Goal: Find specific page/section: Find specific page/section

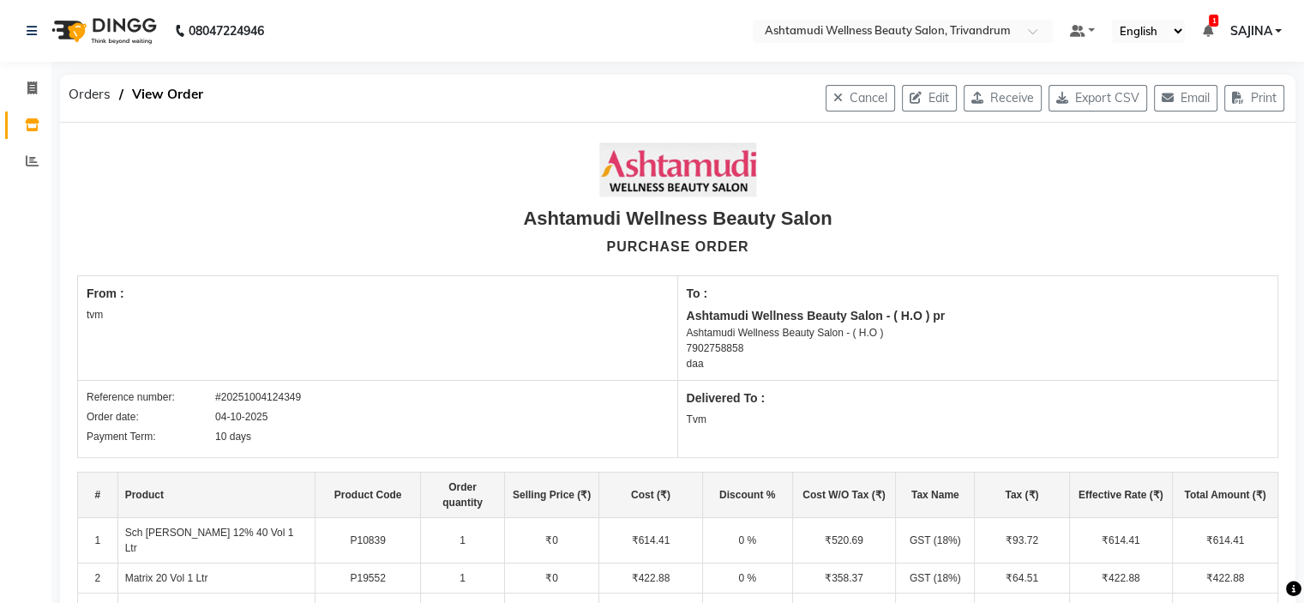
click at [933, 9] on nav "08047224946 Select Location × Ashtamudi Wellness Beauty Salon, Trivandrum Defau…" at bounding box center [652, 31] width 1304 height 62
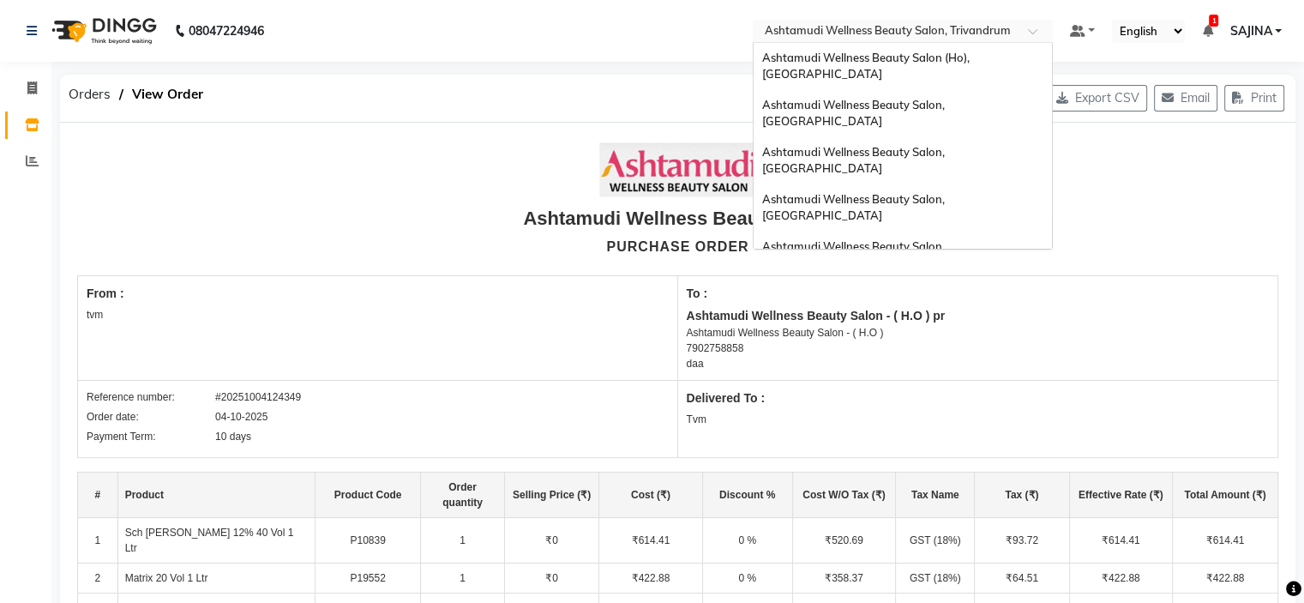
click at [940, 24] on input "text" at bounding box center [885, 32] width 249 height 17
click at [949, 54] on span "Ashtamudi Wellness Beauty Salon (Ho), [GEOGRAPHIC_DATA]" at bounding box center [867, 66] width 210 height 31
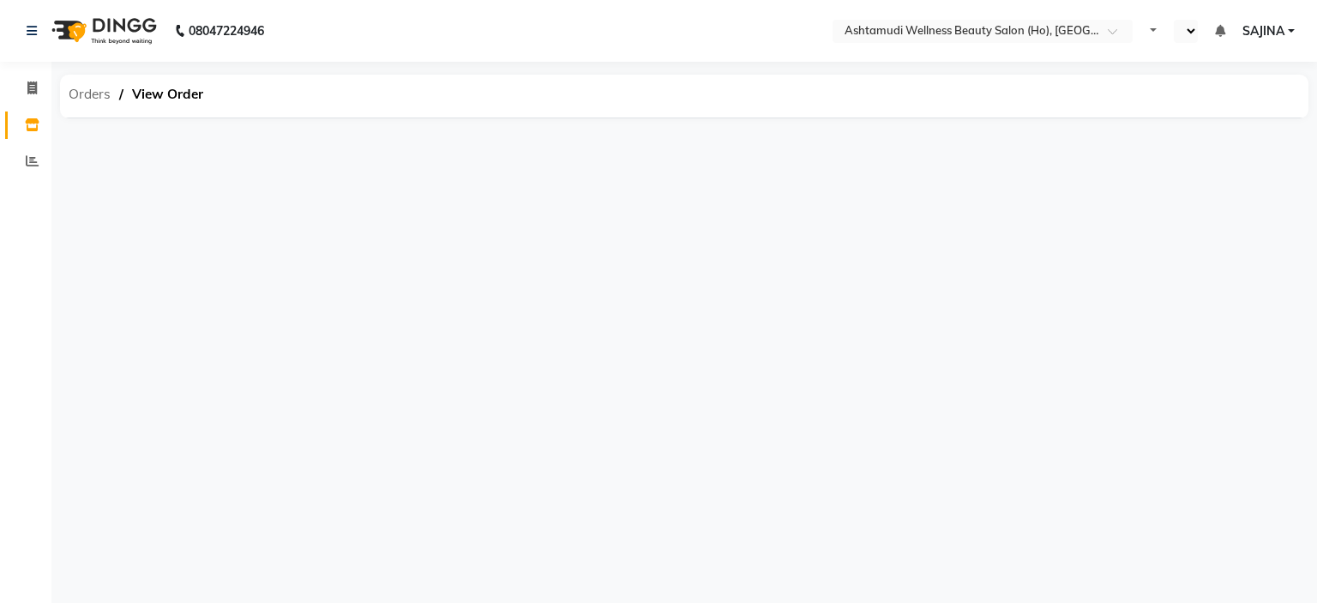
select select "en"
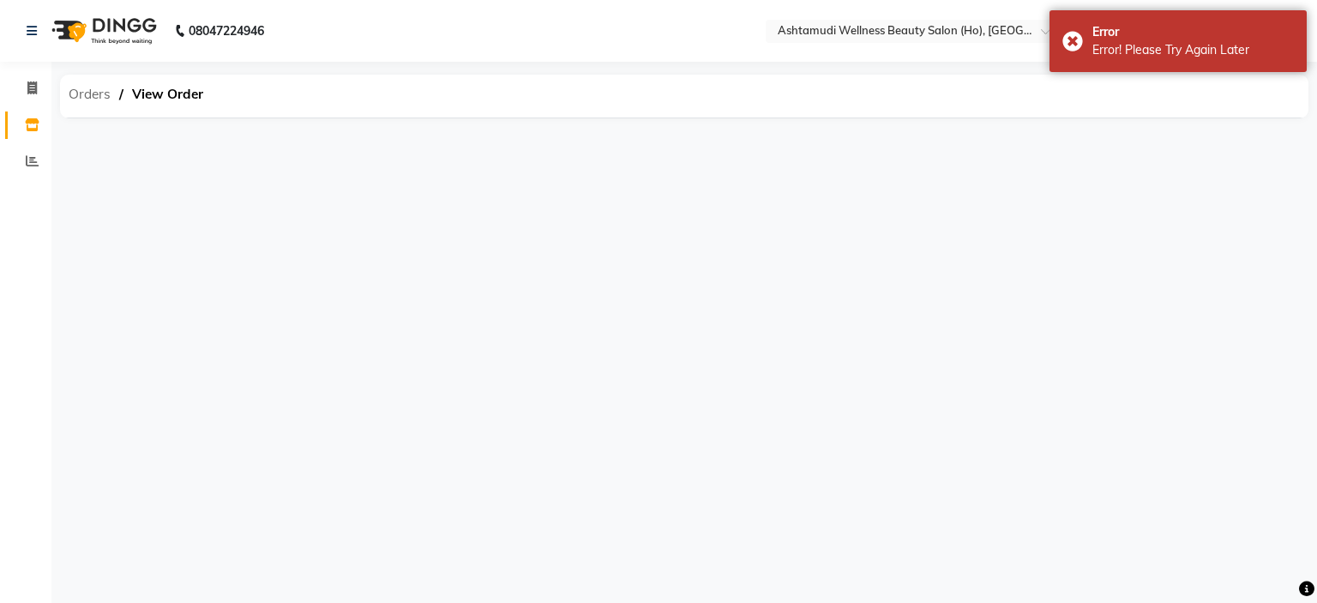
click at [91, 93] on span "Orders" at bounding box center [89, 94] width 59 height 31
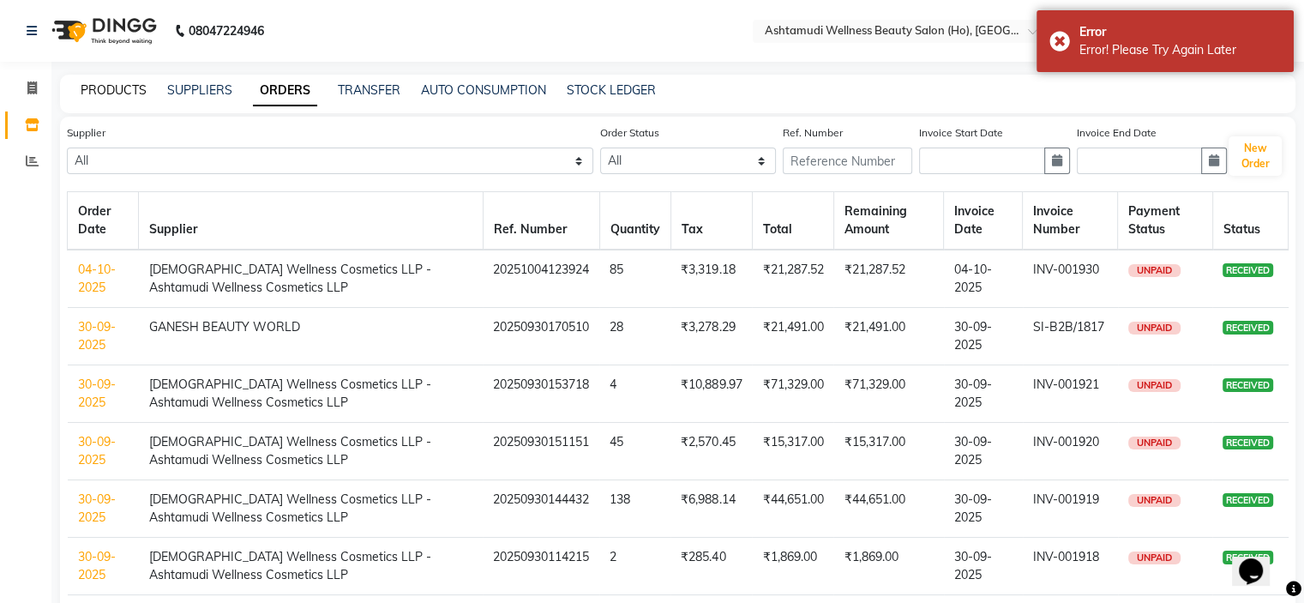
click at [125, 92] on link "PRODUCTS" at bounding box center [114, 89] width 66 height 15
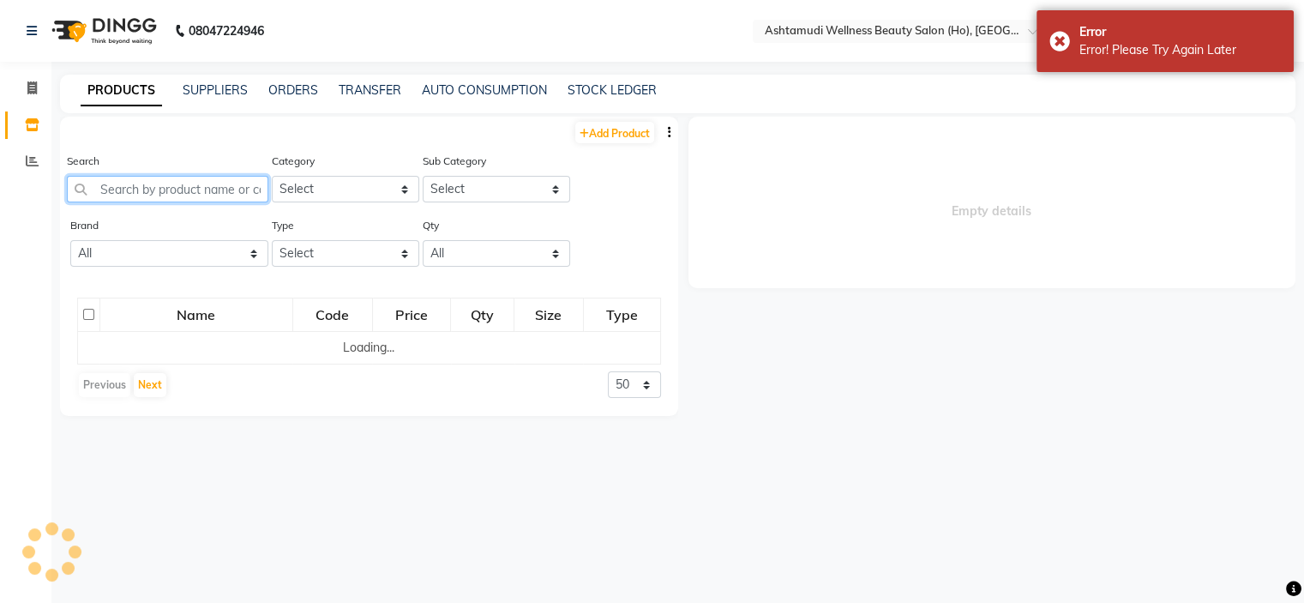
click at [117, 194] on input "text" at bounding box center [167, 189] width 201 height 27
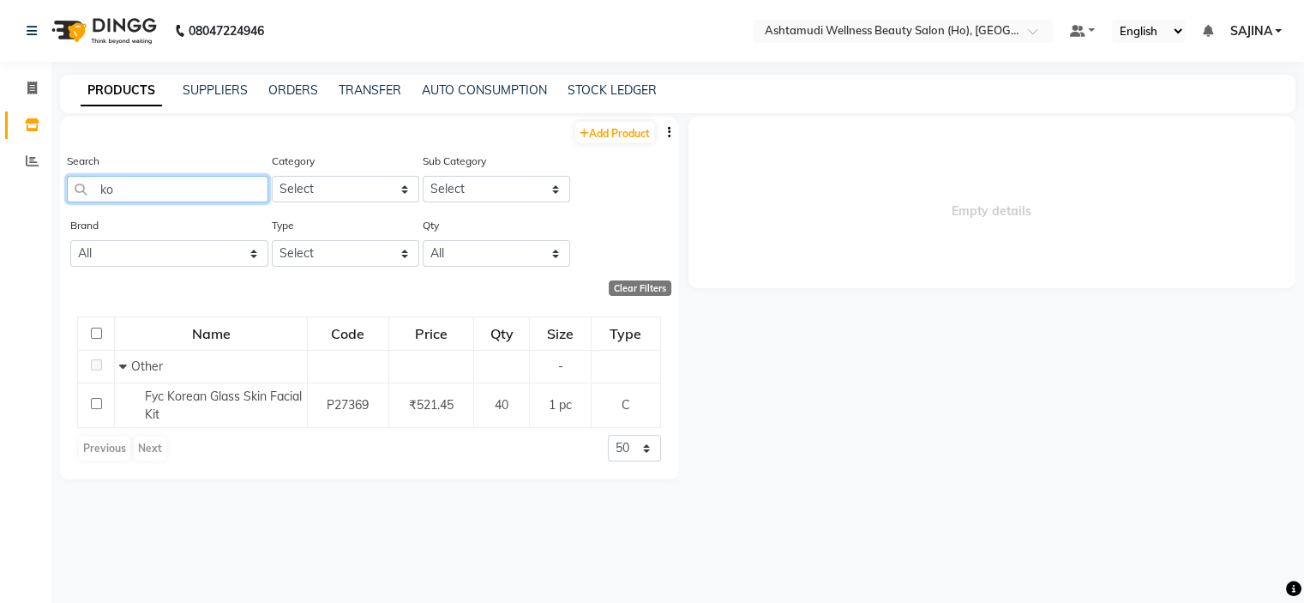
type input "k"
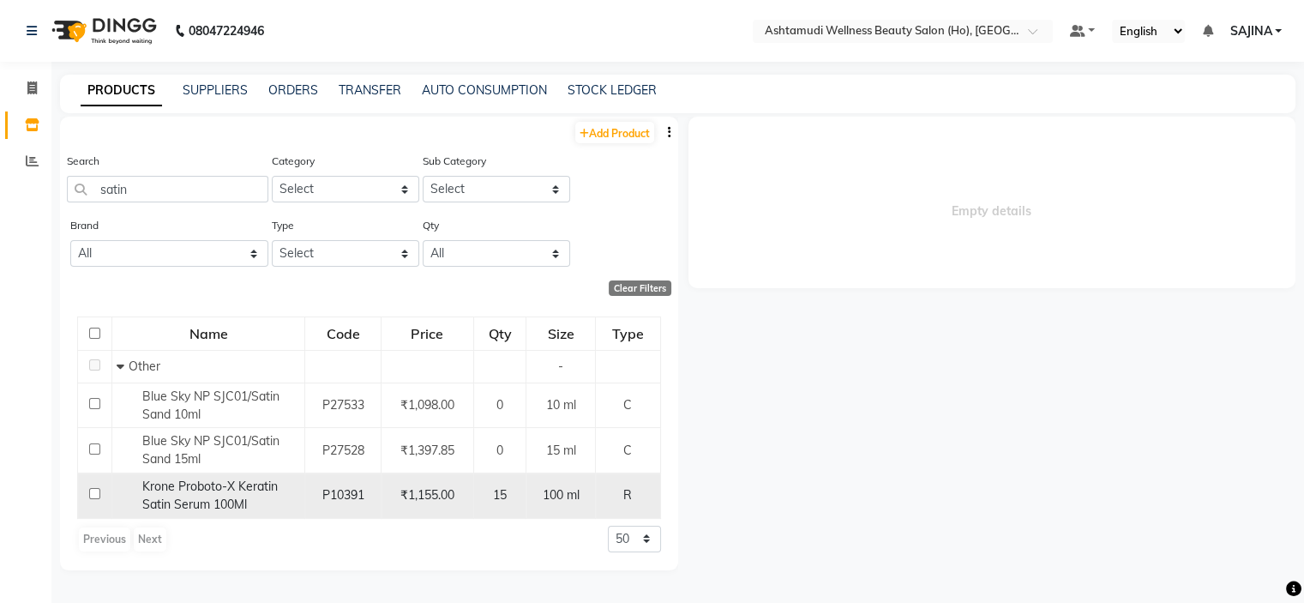
click at [234, 502] on span "Krone Proboto-X Keratin Satin Serum 100Ml" at bounding box center [209, 494] width 135 height 33
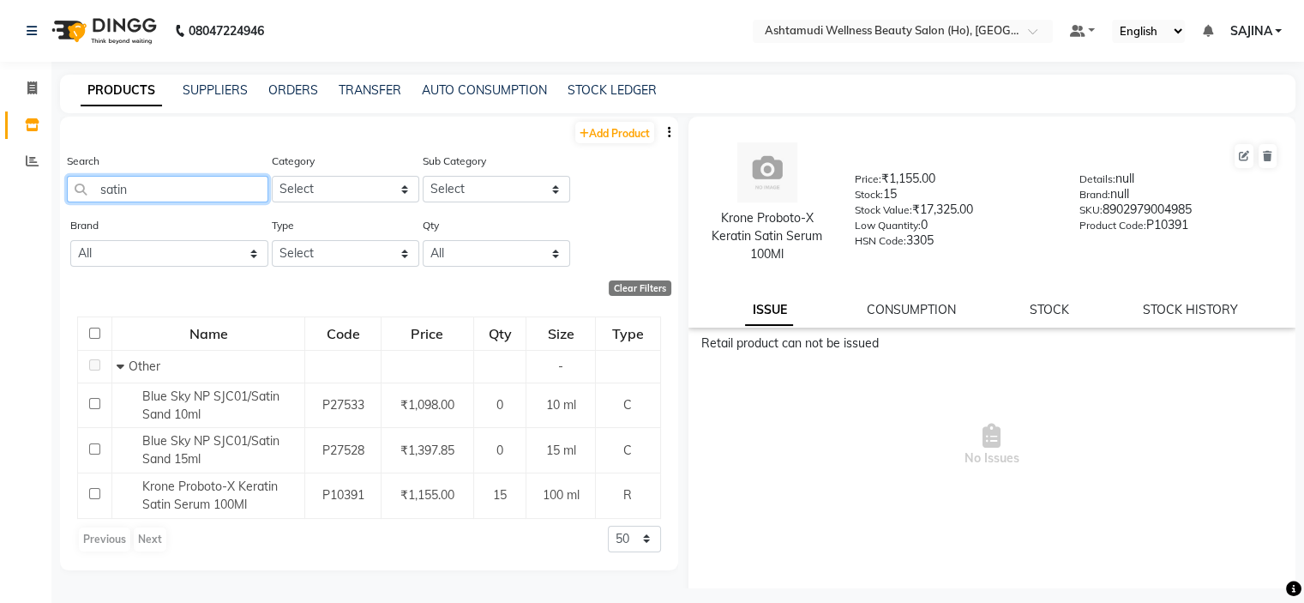
click at [147, 193] on input "satin" at bounding box center [167, 189] width 201 height 27
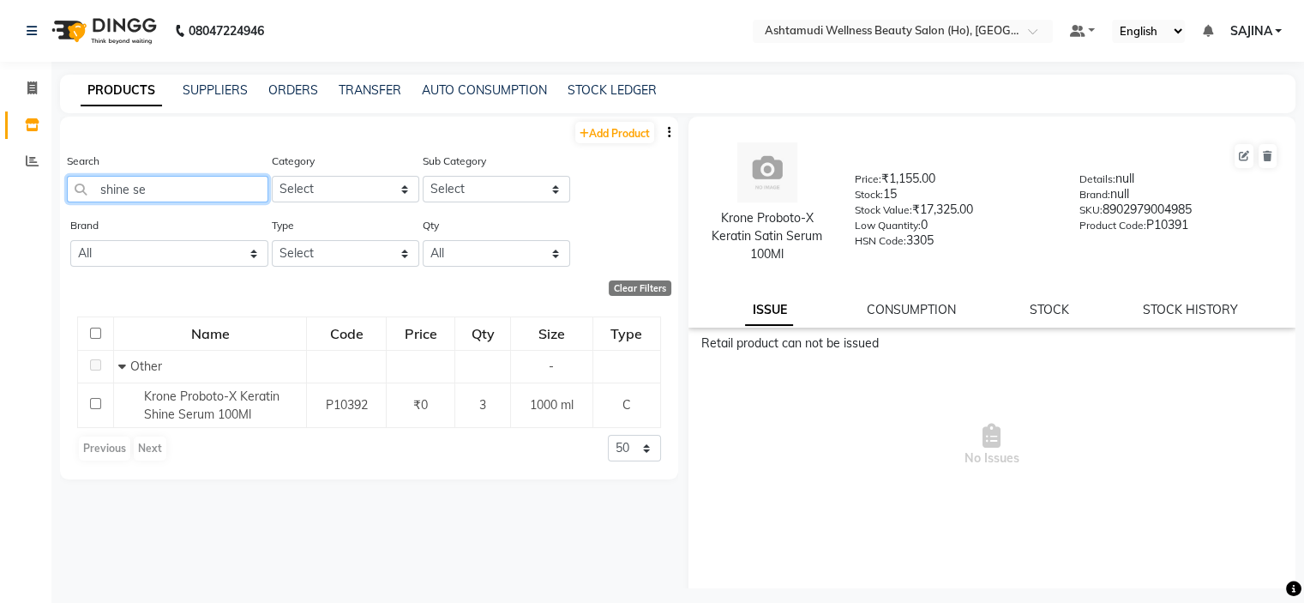
type input "shine se"
click at [962, 32] on input "text" at bounding box center [885, 32] width 249 height 17
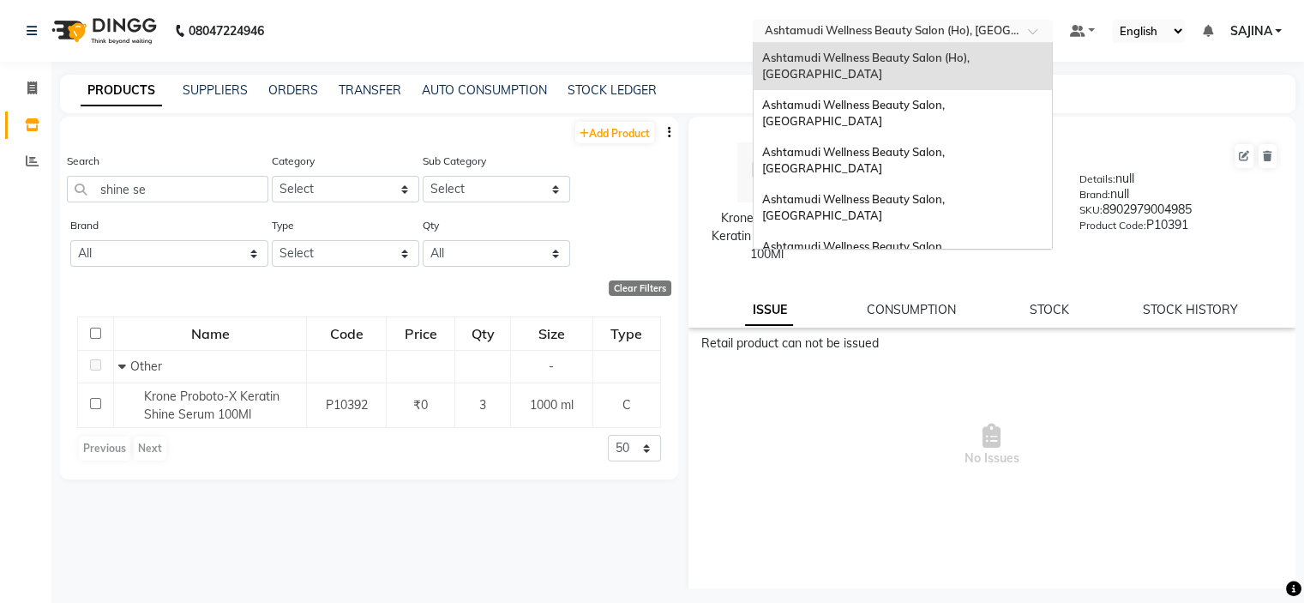
click at [984, 32] on input "text" at bounding box center [885, 32] width 249 height 17
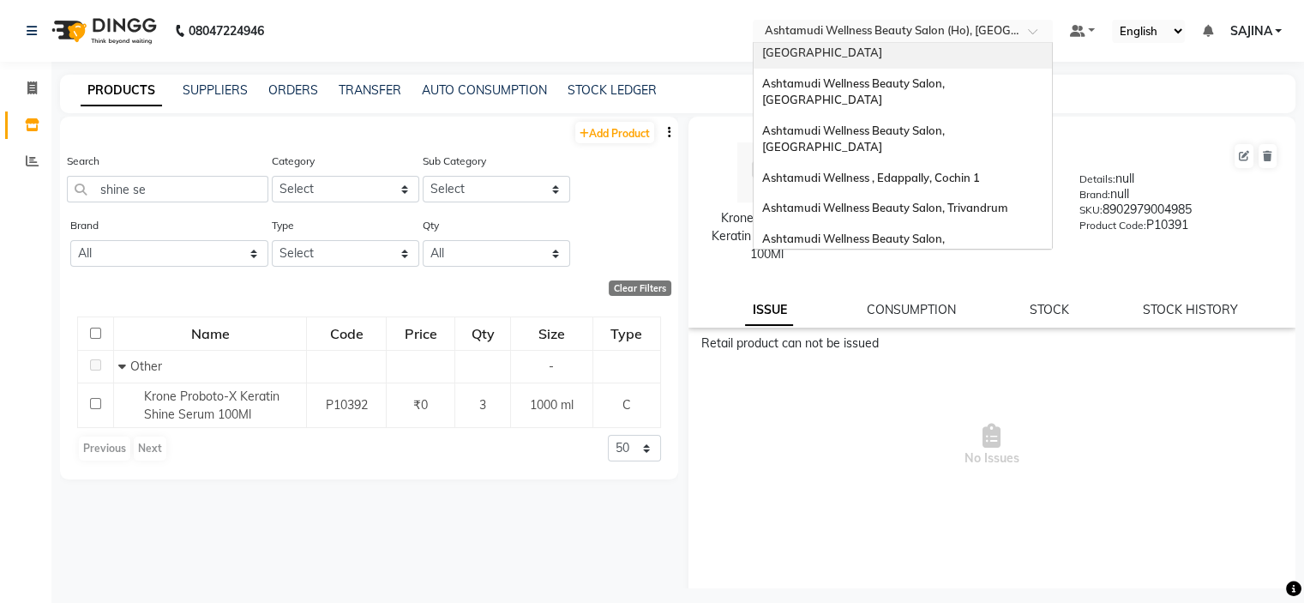
scroll to position [267, 0]
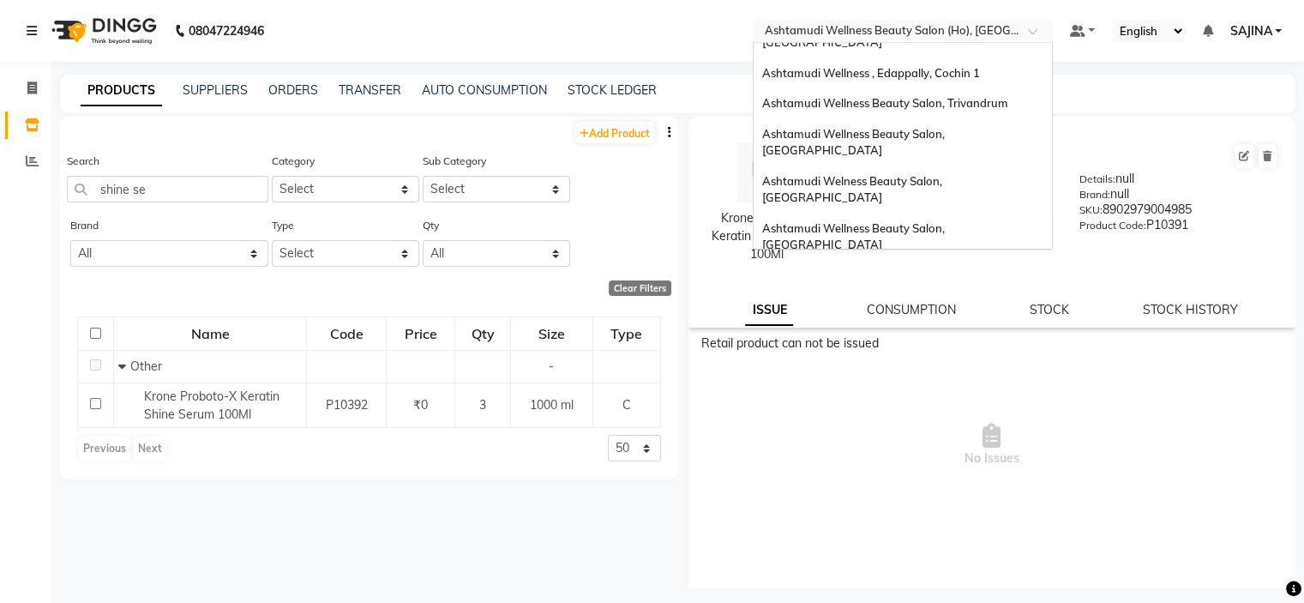
click at [937, 393] on span "Ashtamudi Unisex Salon, Dreams Mall, Dreams Mall Kottiyam" at bounding box center [898, 408] width 272 height 31
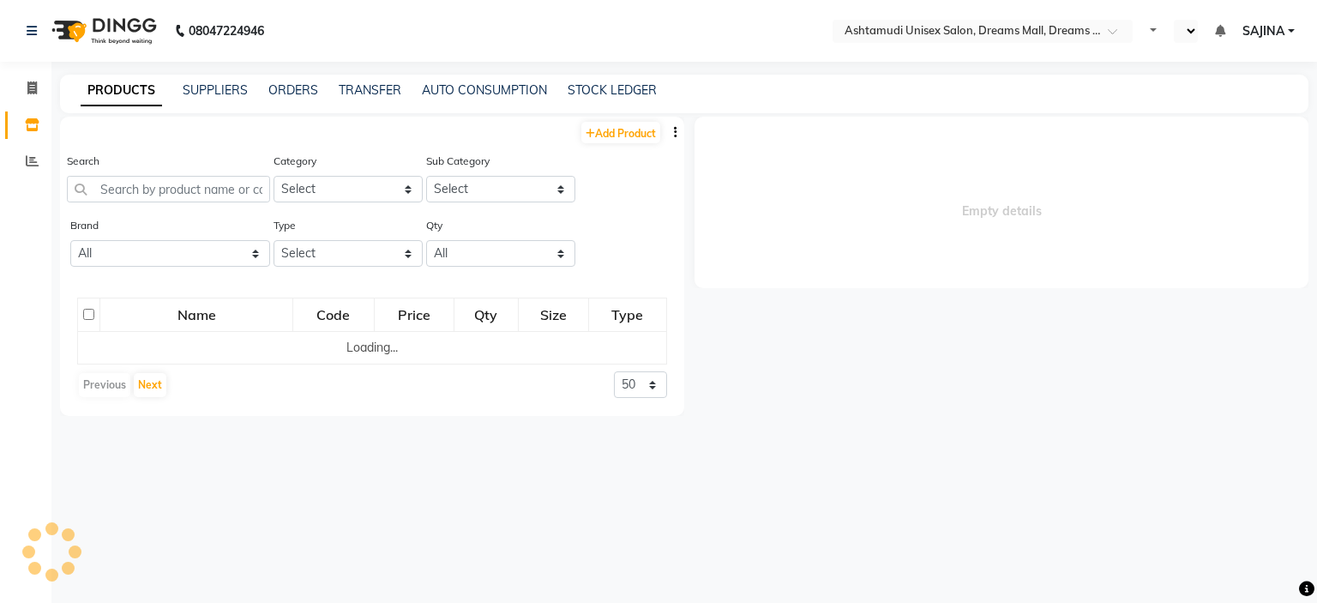
select select "en"
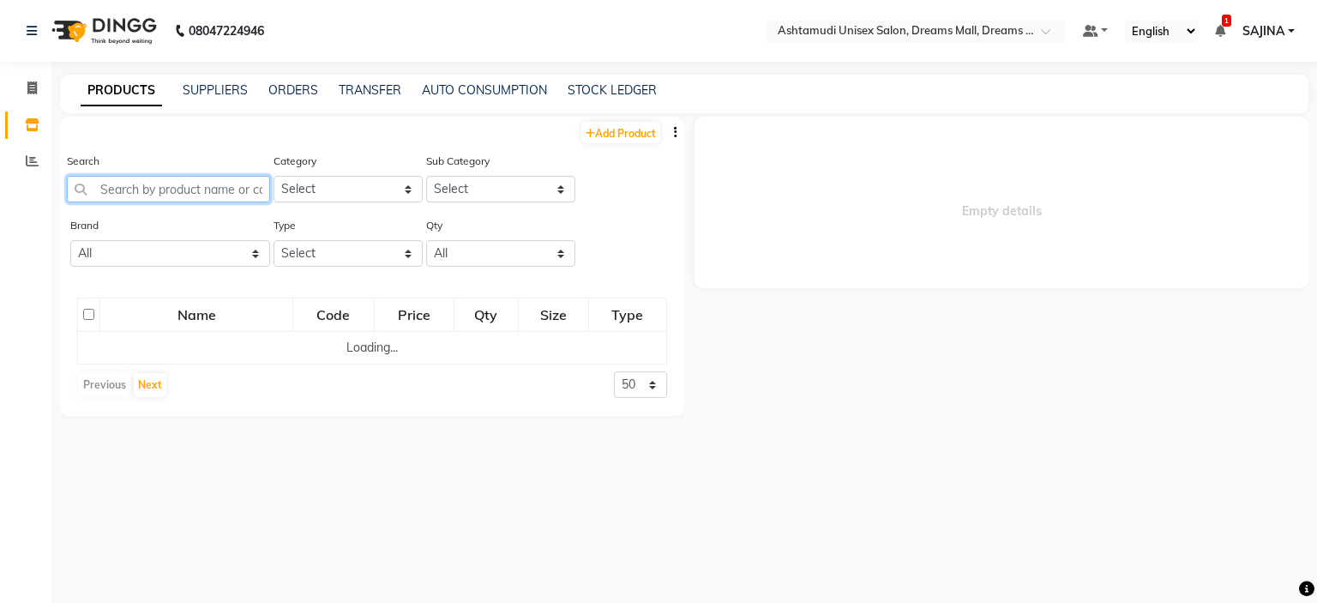
click at [143, 185] on input "text" at bounding box center [168, 189] width 203 height 27
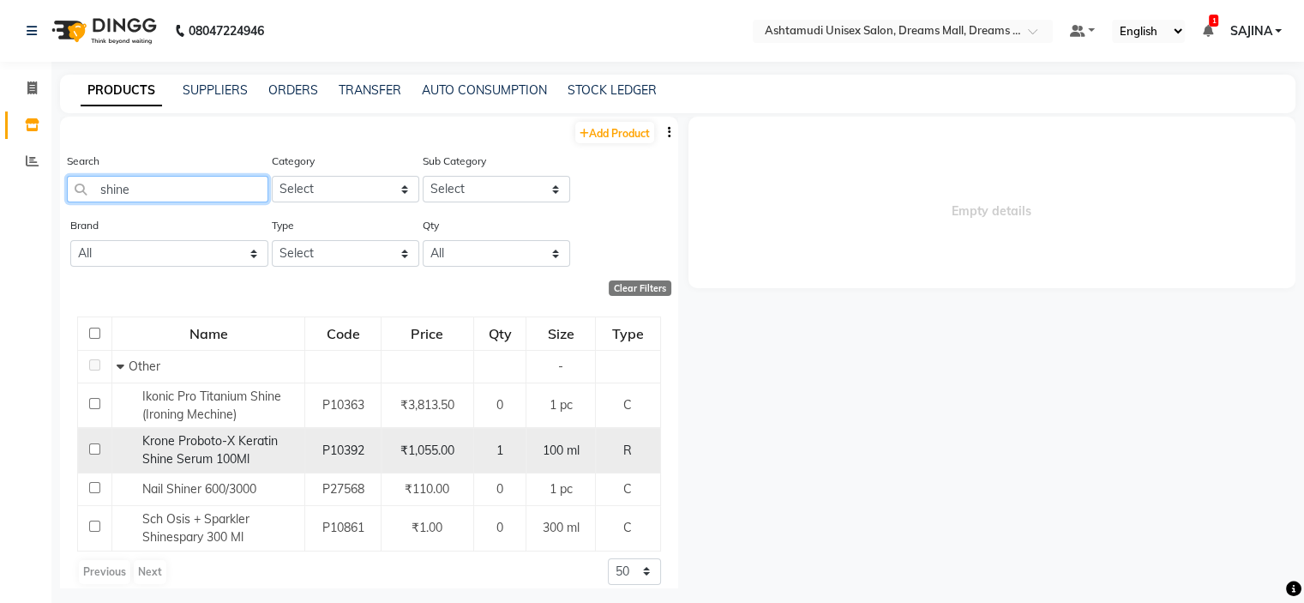
type input "shine"
click at [258, 447] on span "Krone Proboto-X Keratin Shine Serum 100Ml" at bounding box center [209, 449] width 135 height 33
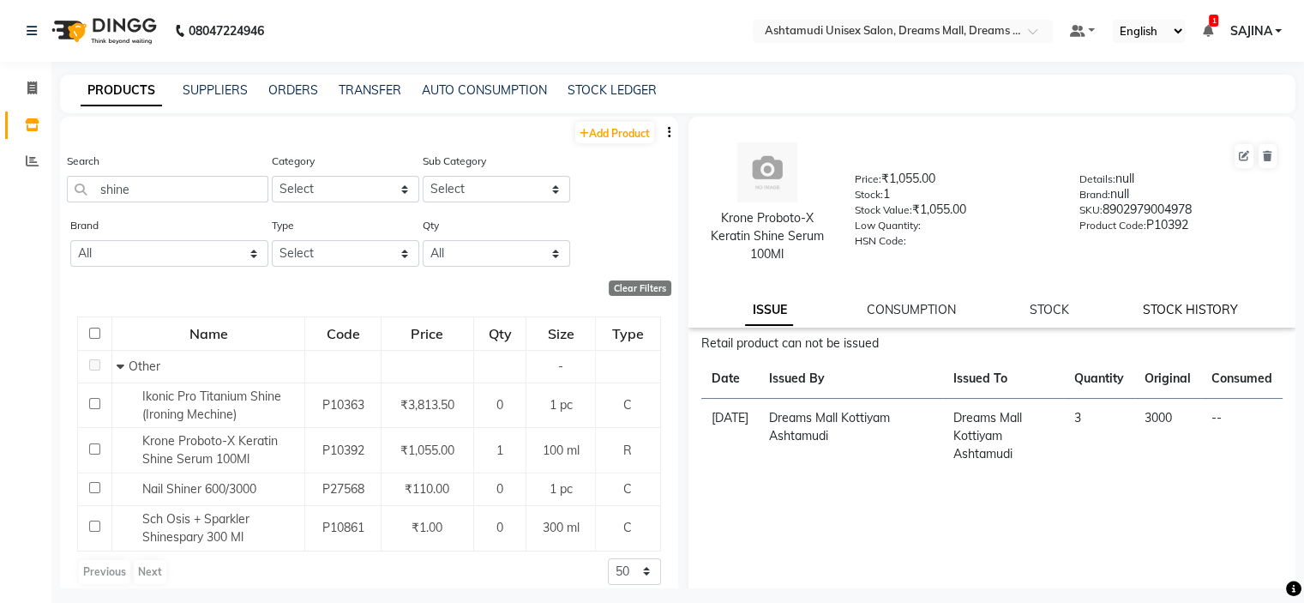
drag, startPoint x: 1217, startPoint y: 309, endPoint x: 1208, endPoint y: 312, distance: 9.8
click at [1216, 309] on link "STOCK HISTORY" at bounding box center [1190, 309] width 95 height 15
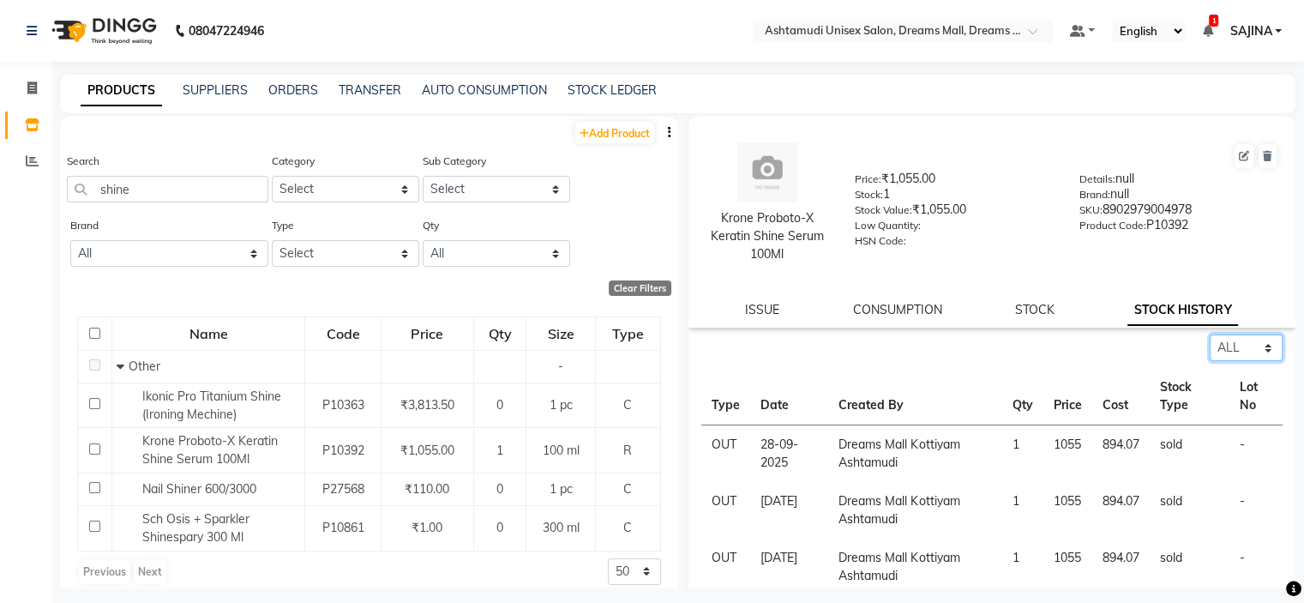
click at [1221, 353] on select "Select ALL IN OUT" at bounding box center [1246, 347] width 73 height 27
select select "in"
click at [1210, 334] on select "Select ALL IN OUT" at bounding box center [1246, 347] width 73 height 27
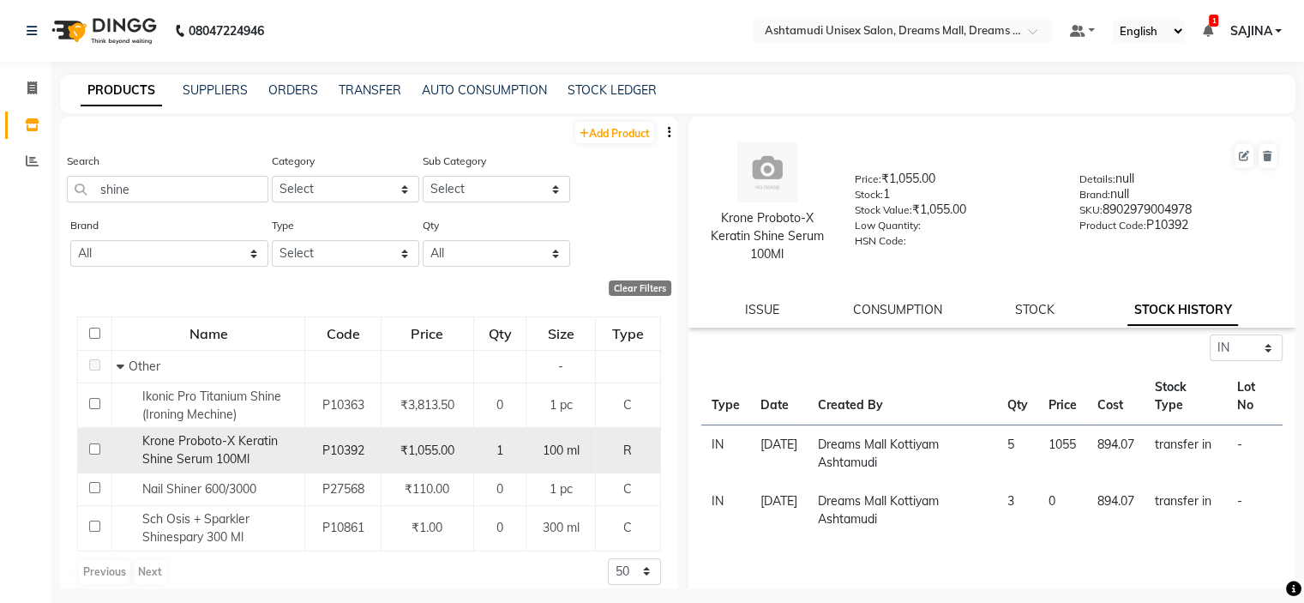
click at [215, 462] on span "Krone Proboto-X Keratin Shine Serum 100Ml" at bounding box center [209, 449] width 135 height 33
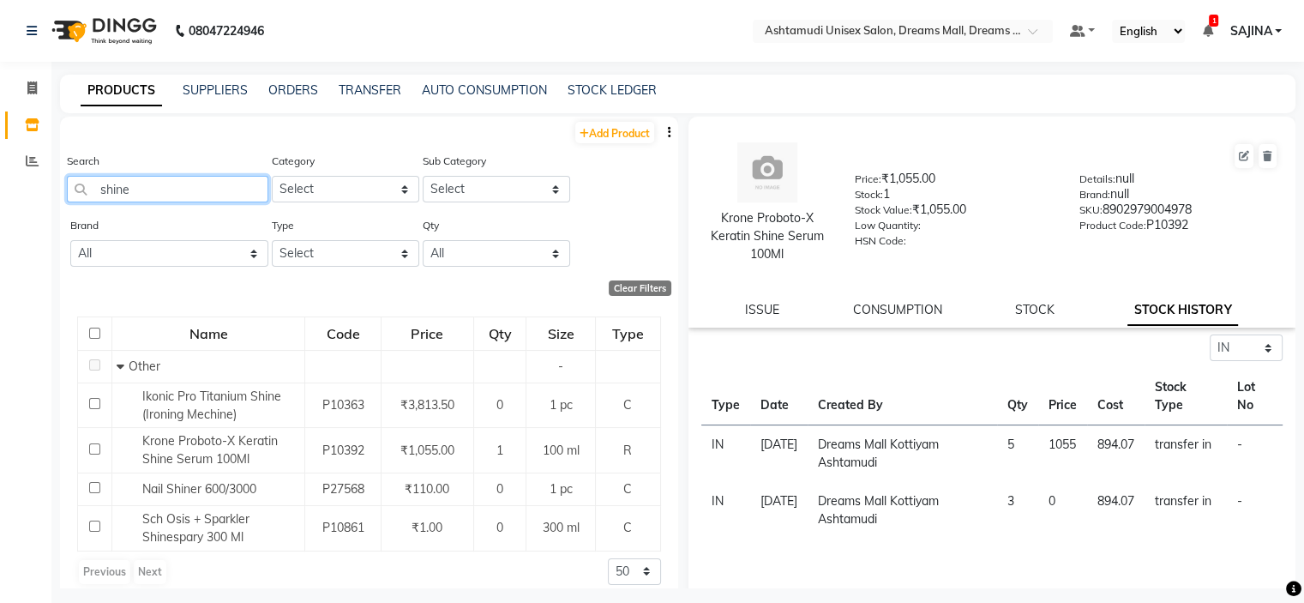
click at [158, 191] on input "shine" at bounding box center [167, 189] width 201 height 27
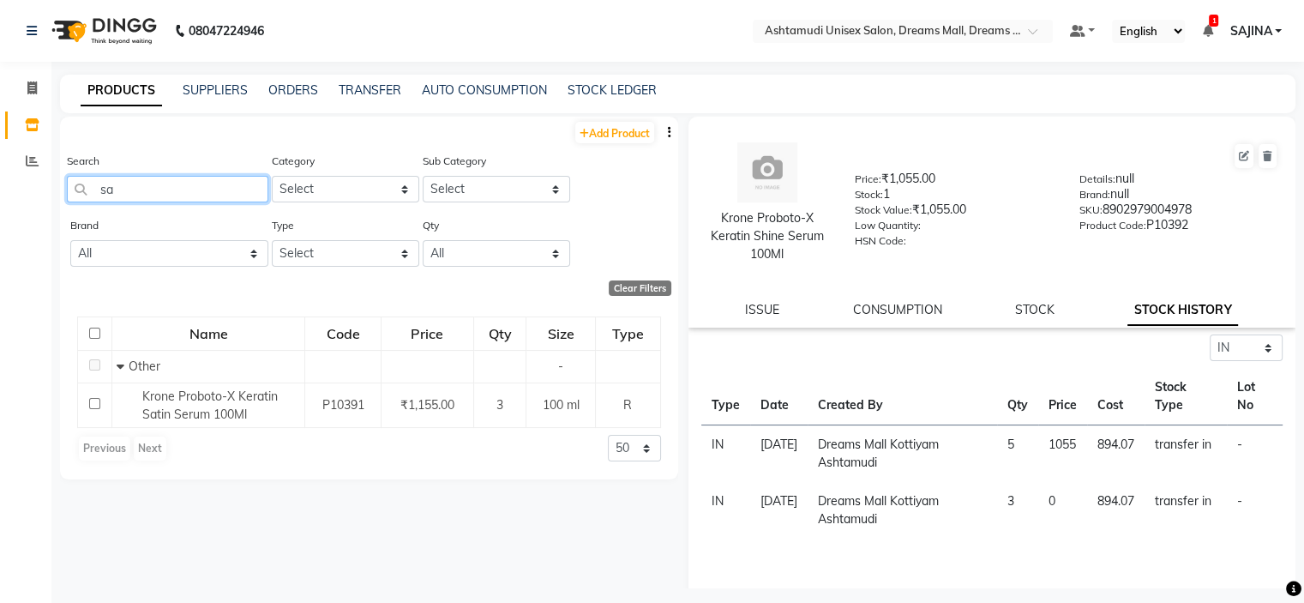
type input "s"
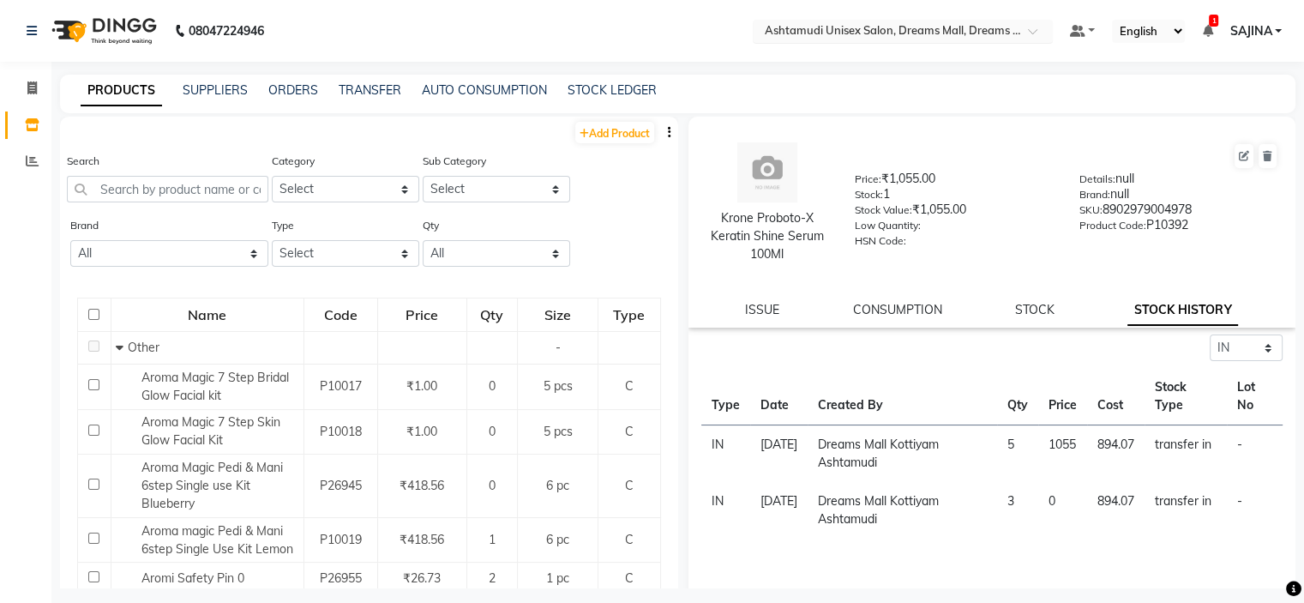
click at [992, 35] on input "text" at bounding box center [885, 32] width 249 height 17
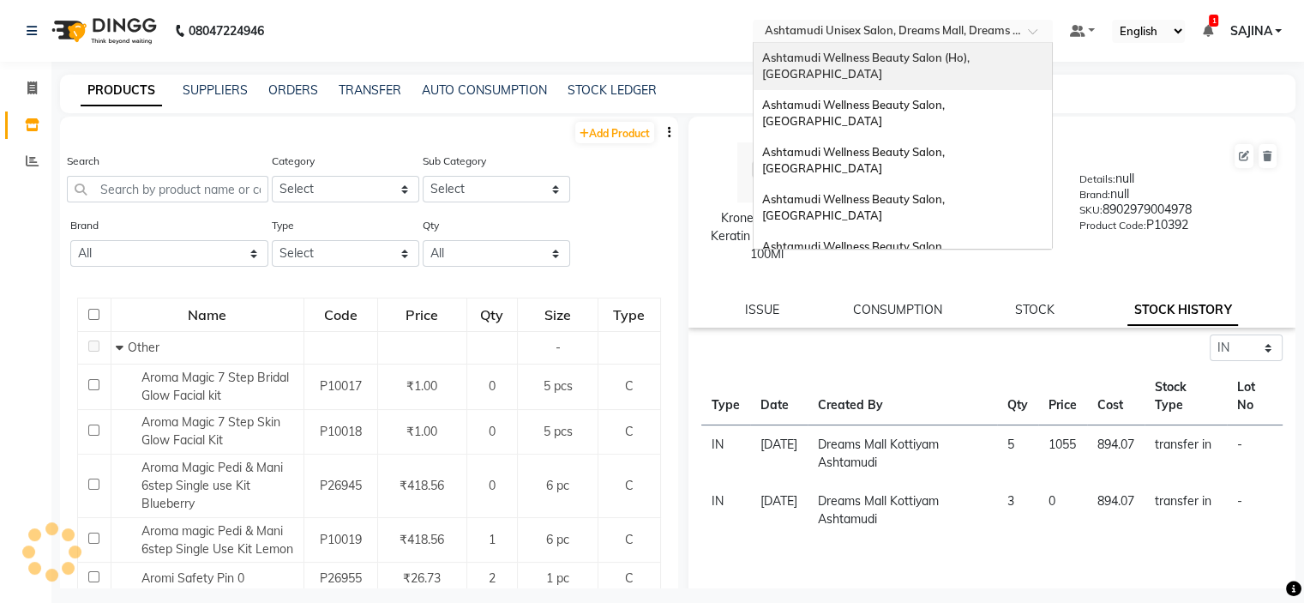
click at [972, 58] on span "Ashtamudi Wellness Beauty Salon (Ho), [GEOGRAPHIC_DATA]" at bounding box center [867, 66] width 210 height 31
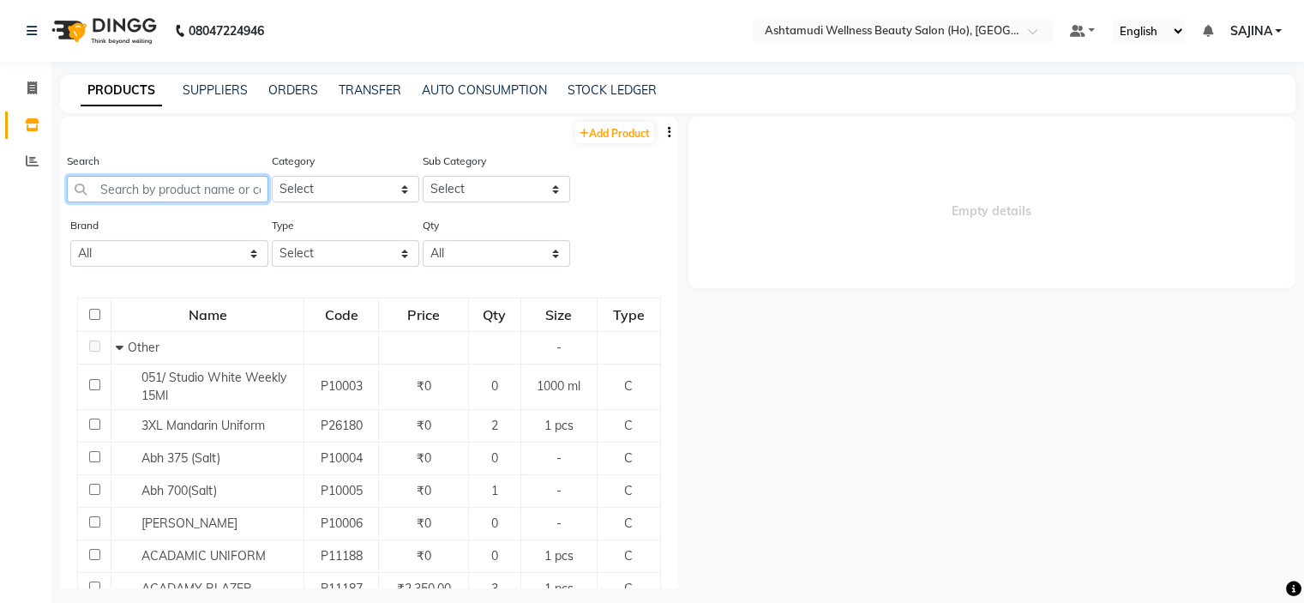
click at [134, 184] on input "text" at bounding box center [167, 189] width 201 height 27
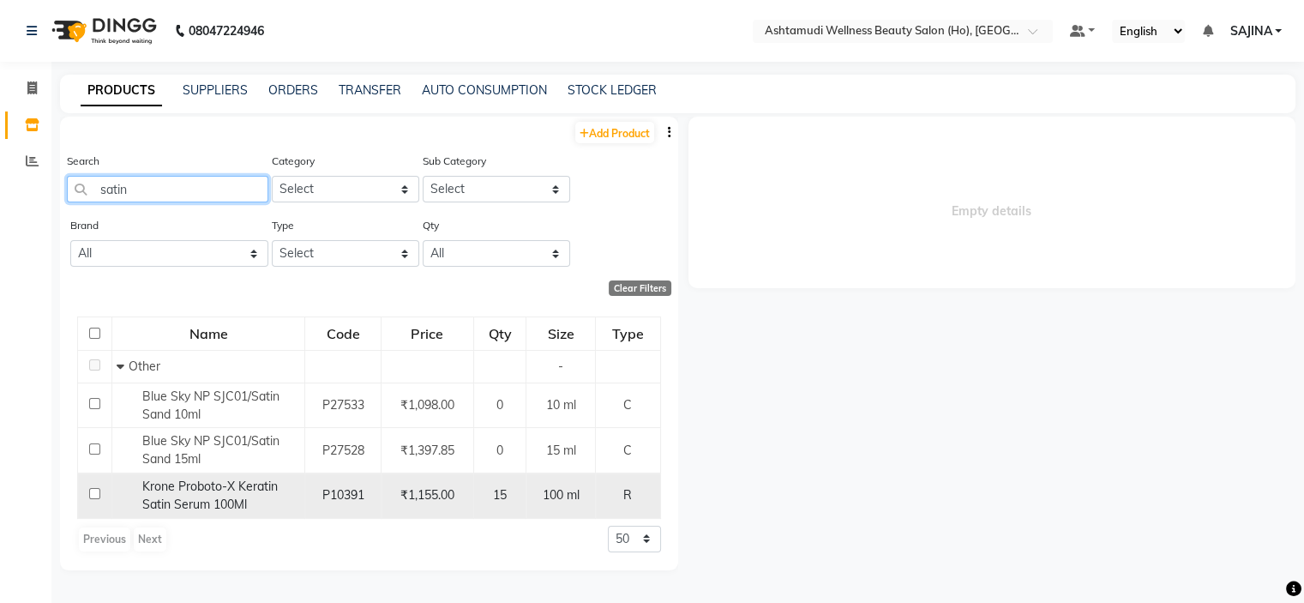
type input "satin"
click at [222, 498] on span "Krone Proboto-X Keratin Satin Serum 100Ml" at bounding box center [209, 494] width 135 height 33
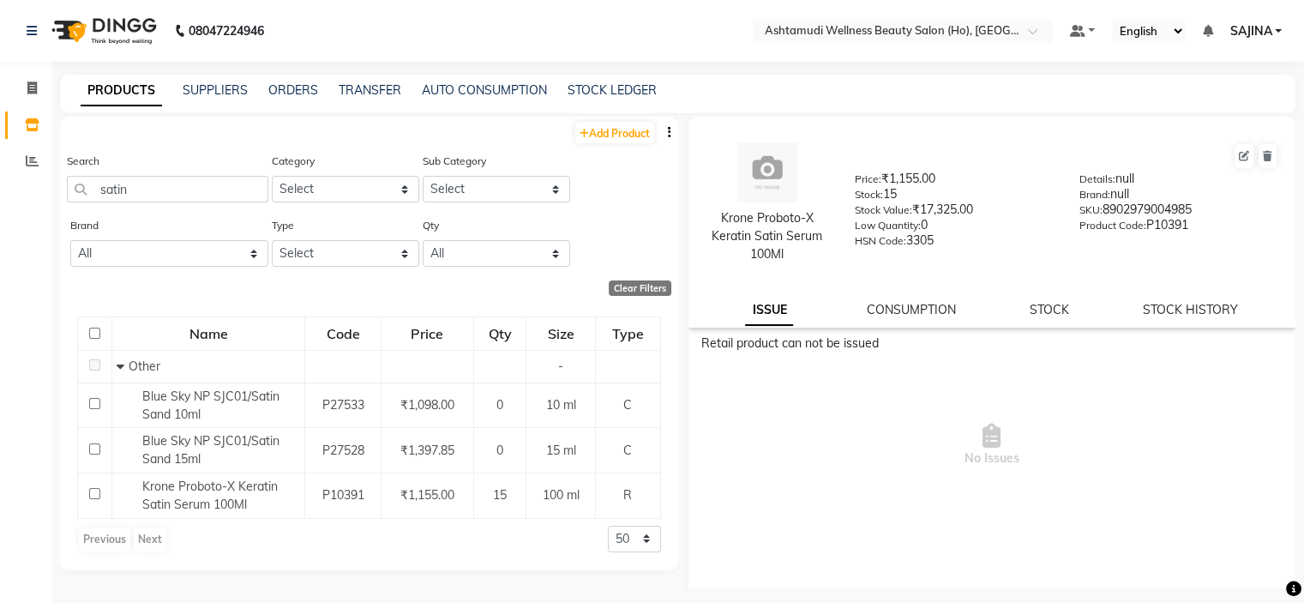
click at [706, 562] on div "Retail product can not be issued No Issues" at bounding box center [992, 505] width 608 height 343
